Goal: Obtain resource: Download file/media

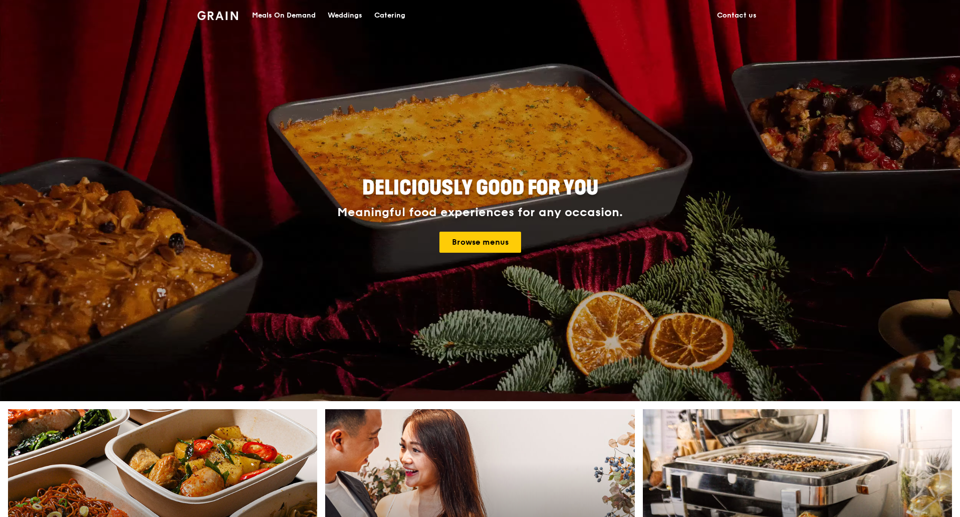
click at [386, 14] on div "Catering" at bounding box center [389, 16] width 31 height 30
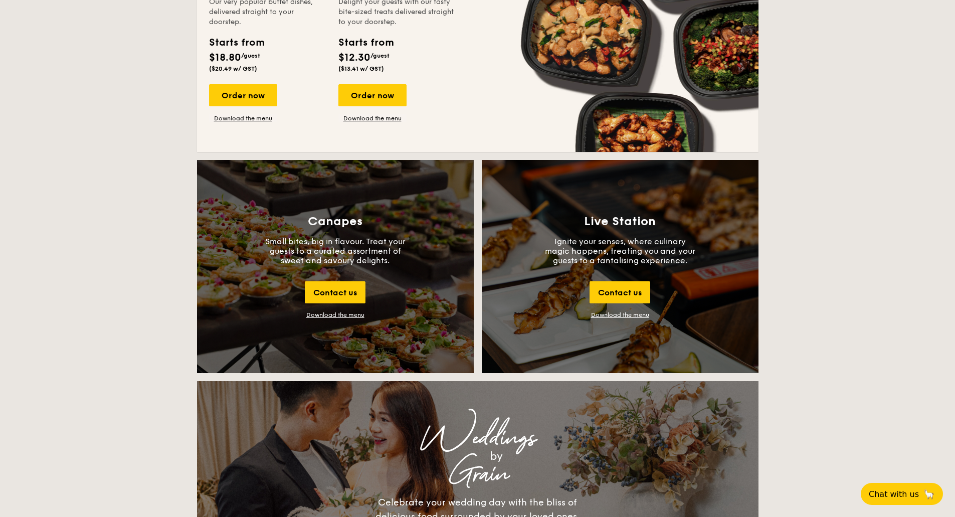
scroll to position [1053, 0]
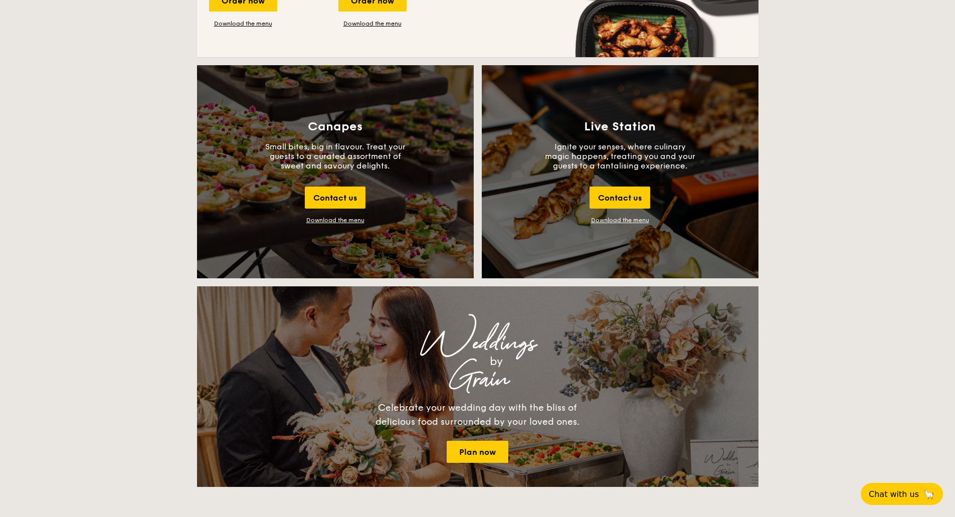
click at [338, 221] on div "Download the menu" at bounding box center [335, 220] width 58 height 7
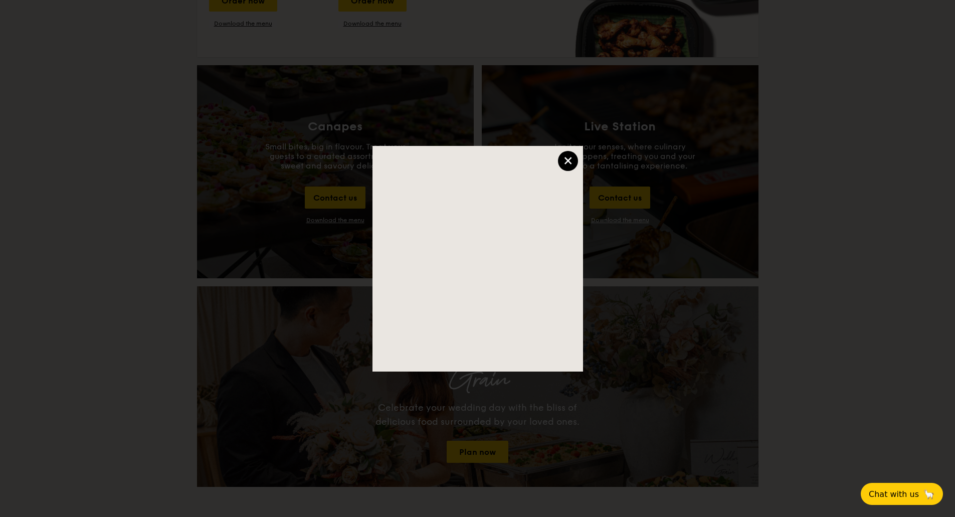
click at [567, 154] on div "×" at bounding box center [568, 161] width 20 height 20
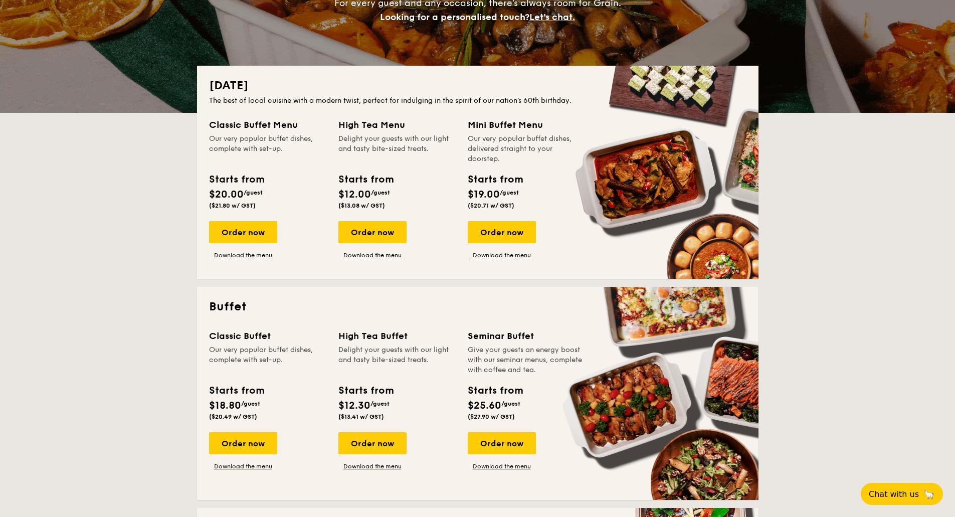
scroll to position [150, 0]
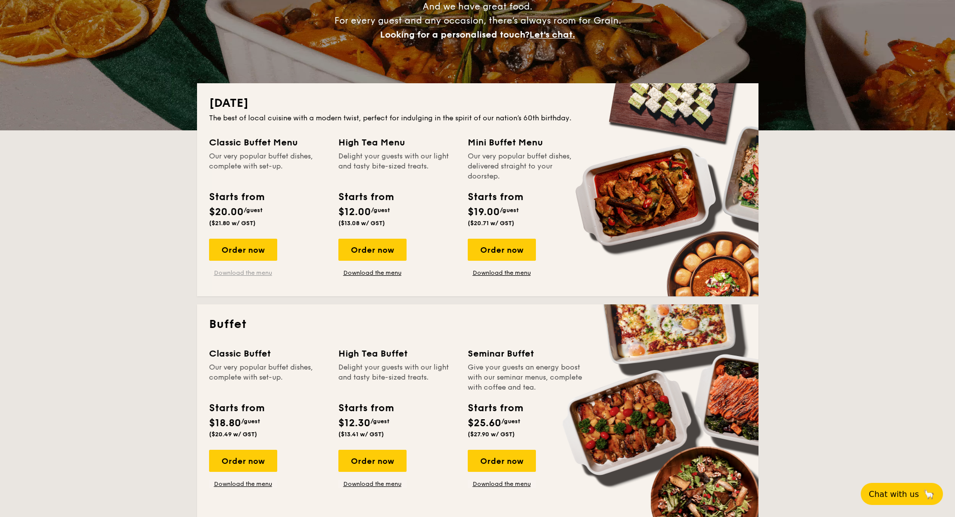
click at [247, 271] on link "Download the menu" at bounding box center [243, 273] width 68 height 8
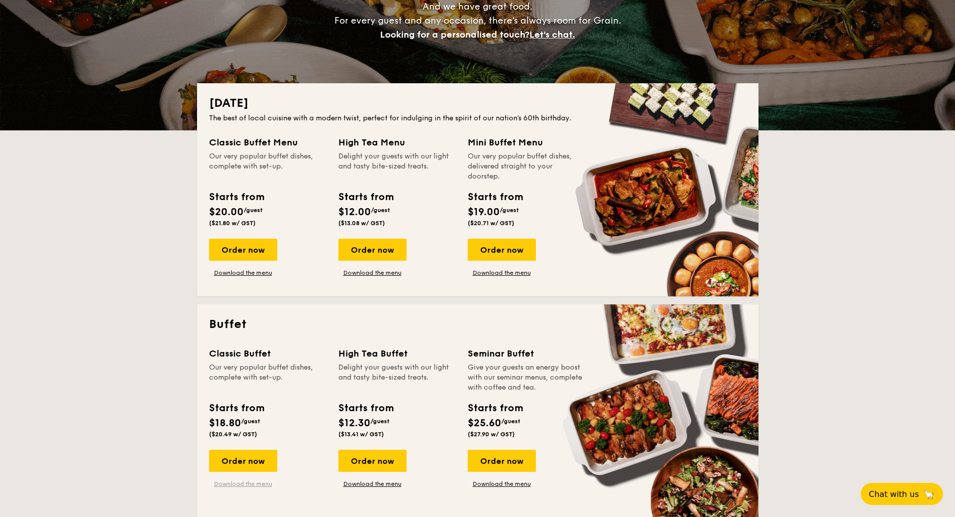
click at [239, 483] on link "Download the menu" at bounding box center [243, 484] width 68 height 8
